Goal: Check status: Check status

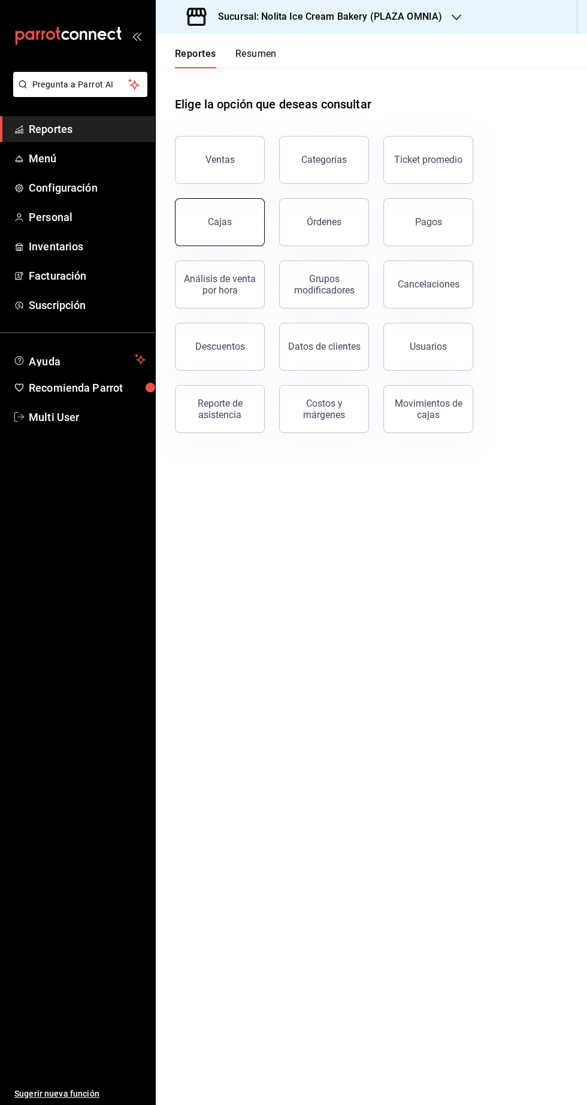
click at [241, 227] on button "Cajas" at bounding box center [220, 222] width 90 height 48
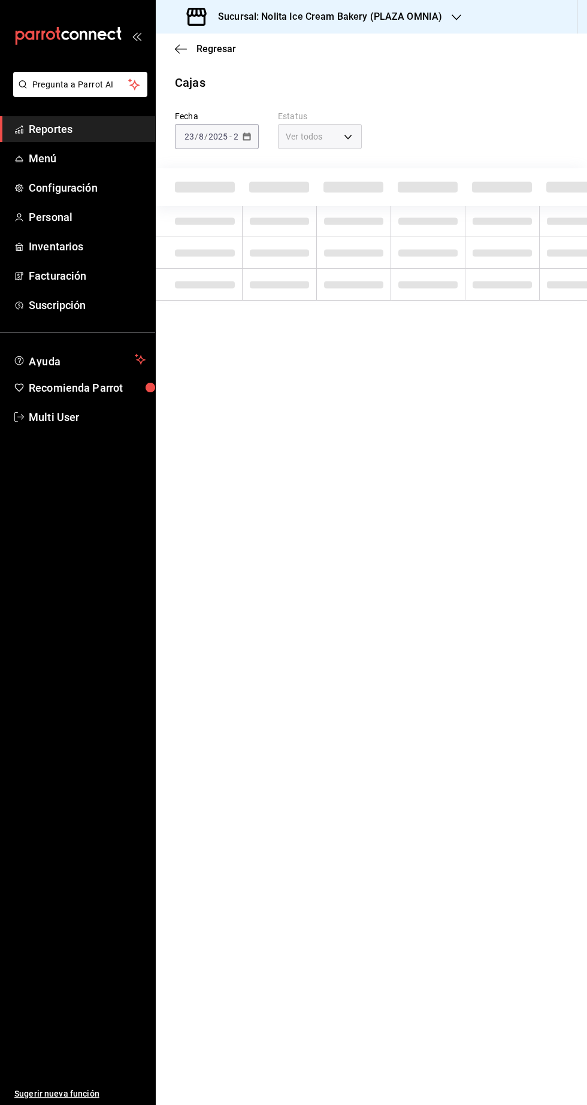
click at [452, 17] on icon "button" at bounding box center [457, 18] width 10 height 10
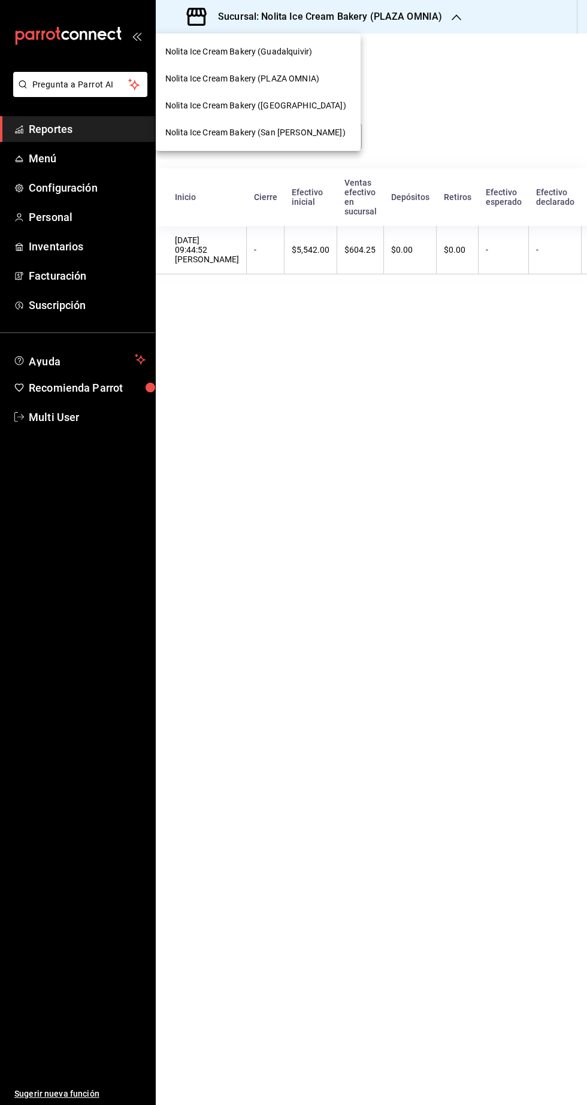
click at [310, 140] on div "Nolita Ice Cream Bakery (San Jeronimo)" at bounding box center [258, 132] width 205 height 27
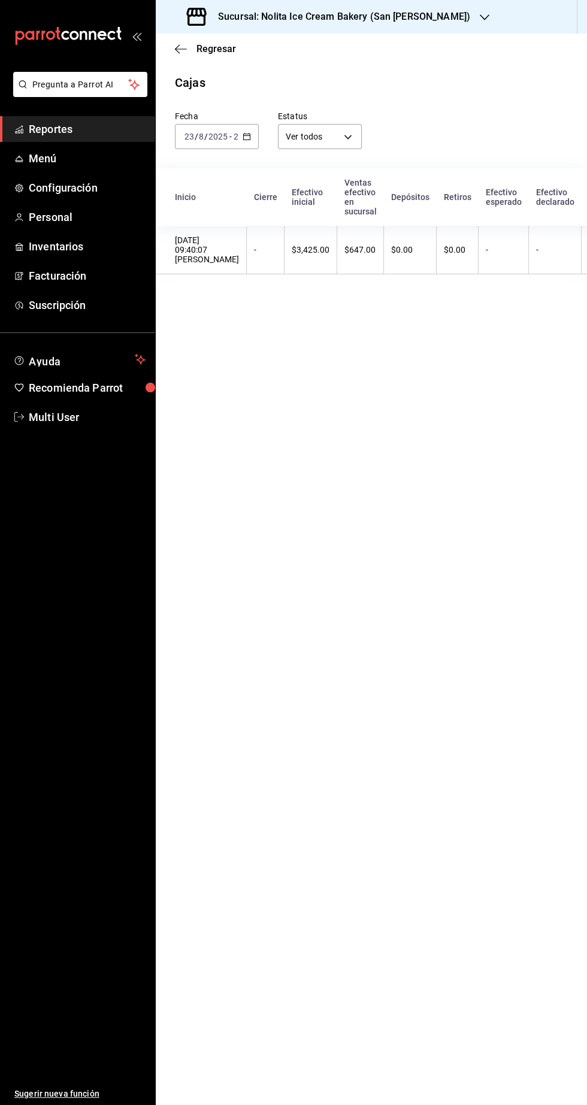
click at [238, 136] on div "2025-08-23 23 / 8 / 2025 - 2025-08-23 23 / 8 / 2025" at bounding box center [217, 136] width 84 height 25
click at [247, 235] on li "Semana actual" at bounding box center [216, 226] width 83 height 27
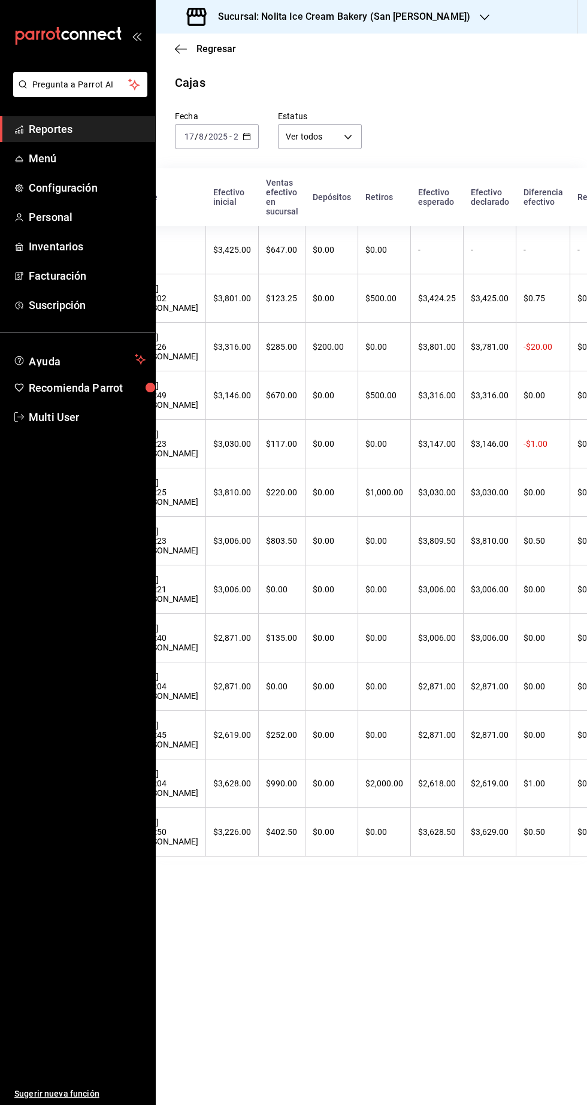
scroll to position [10, 0]
